Goal: Transaction & Acquisition: Subscribe to service/newsletter

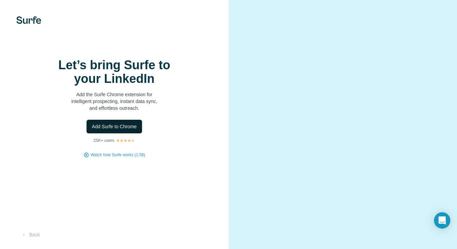
click at [109, 129] on span "Add Surfe to Chrome" at bounding box center [114, 126] width 45 height 7
click at [125, 124] on span "Add Surfe to Chrome" at bounding box center [114, 126] width 45 height 7
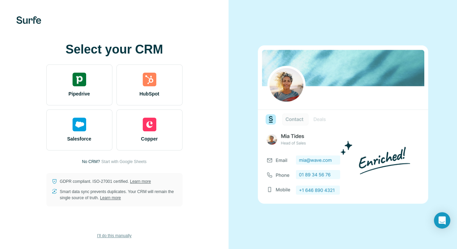
click at [113, 234] on span "I’ll do this manually" at bounding box center [114, 235] width 34 height 6
click at [117, 236] on span "I’ll do this manually" at bounding box center [114, 235] width 34 height 6
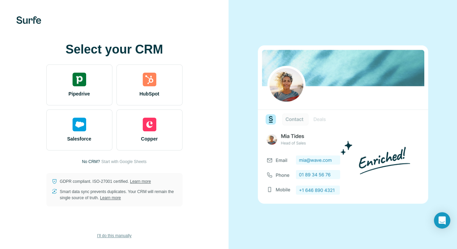
click at [117, 236] on span "I’ll do this manually" at bounding box center [114, 235] width 34 height 6
click at [122, 162] on span "Start with Google Sheets" at bounding box center [123, 161] width 45 height 6
